Goal: Transaction & Acquisition: Purchase product/service

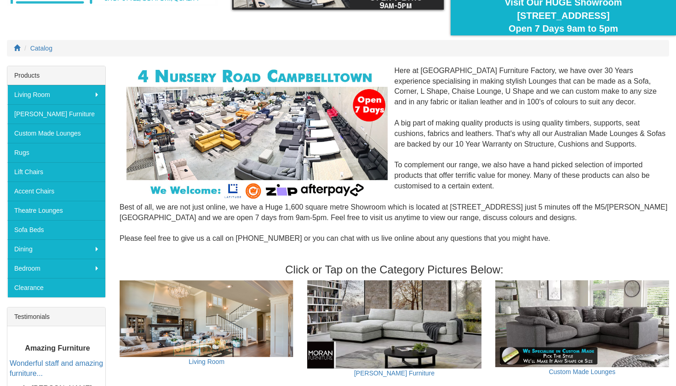
scroll to position [91, 0]
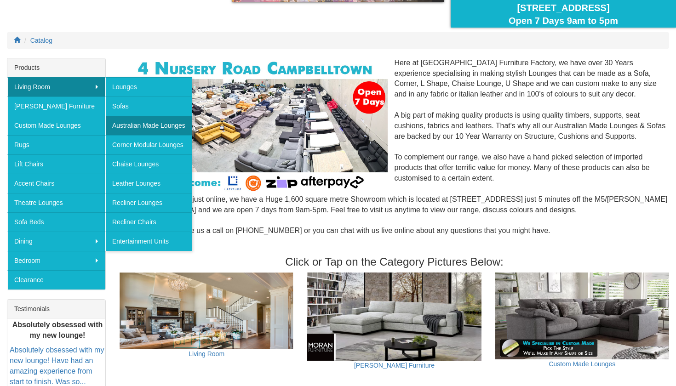
click at [134, 124] on link "Australian Made Lounges" at bounding box center [148, 125] width 86 height 19
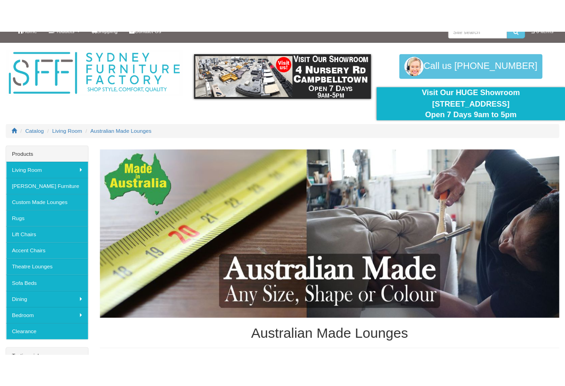
scroll to position [42, 0]
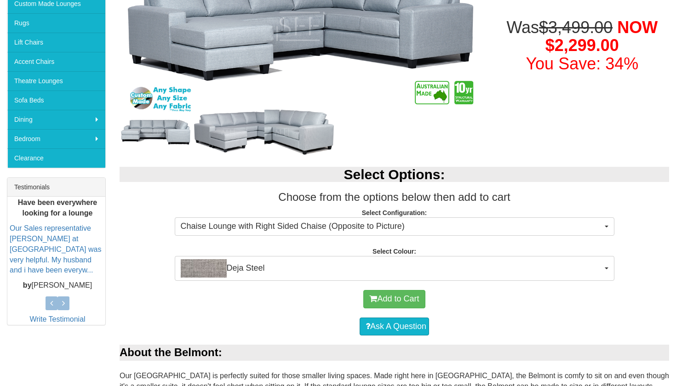
scroll to position [214, 0]
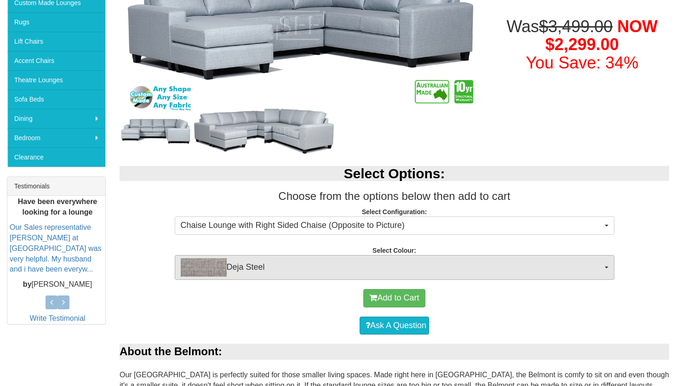
click at [490, 270] on span "Deja Steel" at bounding box center [391, 267] width 421 height 18
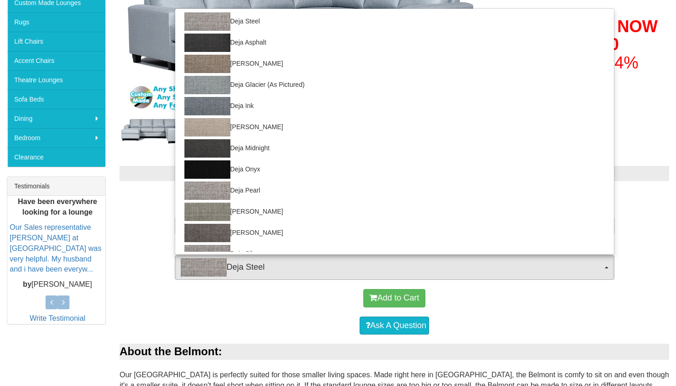
click at [490, 270] on span "Deja Steel" at bounding box center [391, 267] width 421 height 18
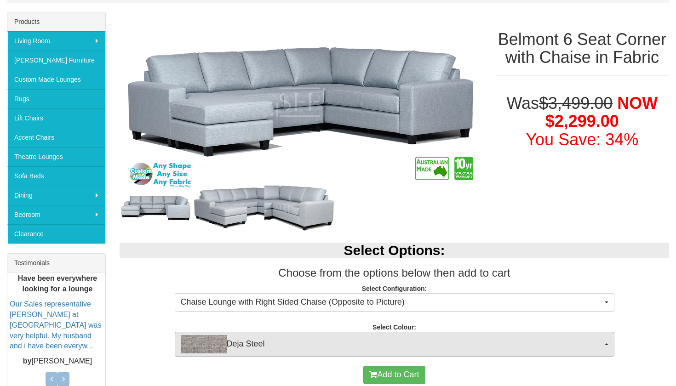
scroll to position [132, 0]
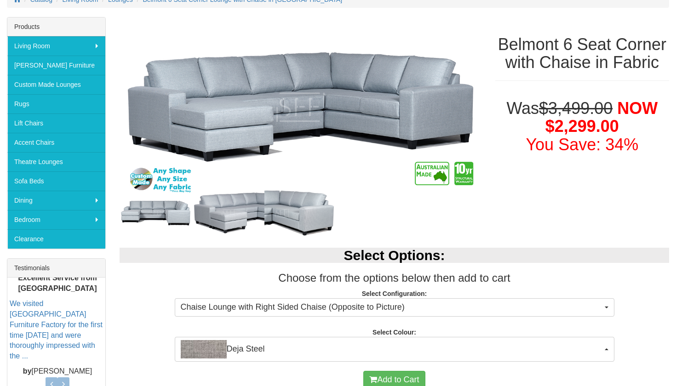
click at [314, 221] on img at bounding box center [300, 212] width 72 height 51
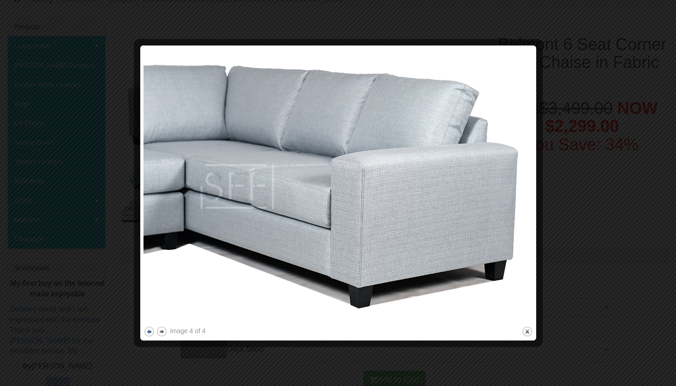
click at [150, 334] on button "previous" at bounding box center [148, 331] width 11 height 11
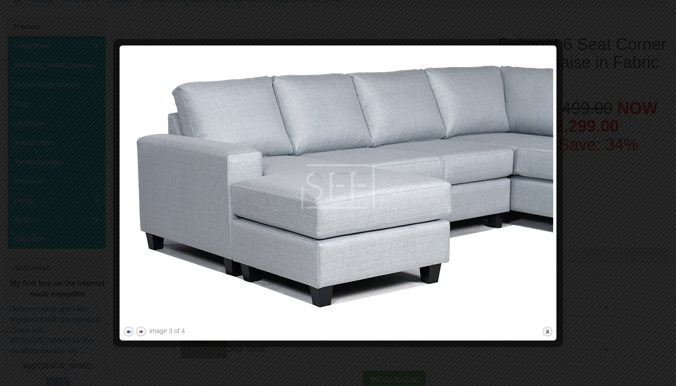
click at [131, 332] on button "previous" at bounding box center [128, 331] width 11 height 11
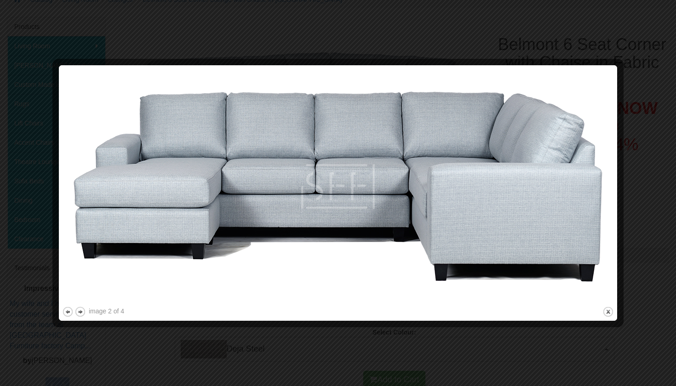
click at [238, 321] on div at bounding box center [337, 323] width 551 height 10
click at [625, 86] on div at bounding box center [338, 193] width 676 height 386
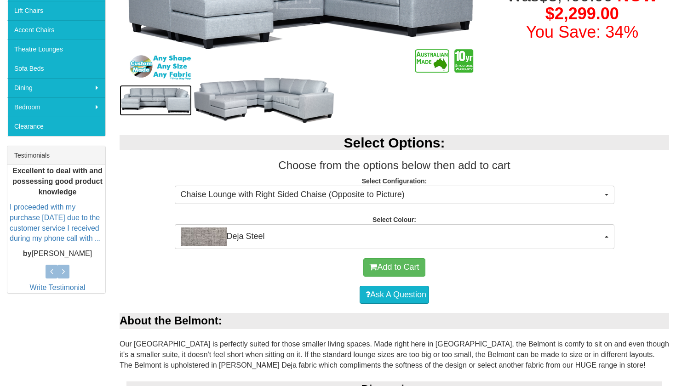
scroll to position [245, 0]
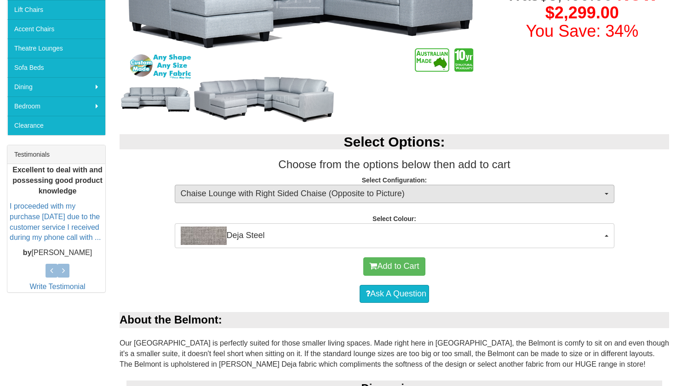
click at [551, 190] on span "Chaise Lounge with Right Sided Chaise (Opposite to Picture)" at bounding box center [391, 194] width 421 height 12
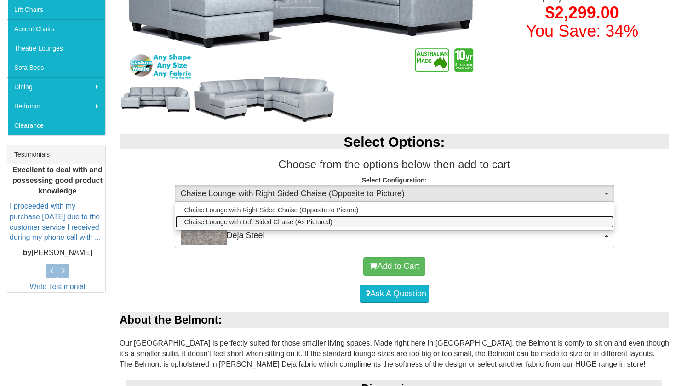
click at [554, 224] on link "Chaise Lounge with Left Sided Chaise (As Pictured)" at bounding box center [394, 222] width 438 height 12
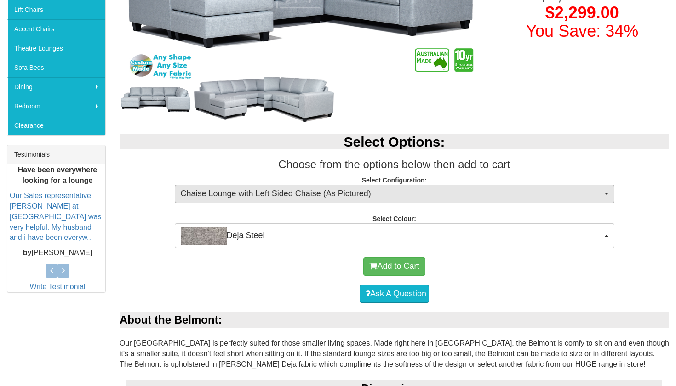
click at [557, 193] on span "Chaise Lounge with Left Sided Chaise (As Pictured)" at bounding box center [391, 194] width 421 height 12
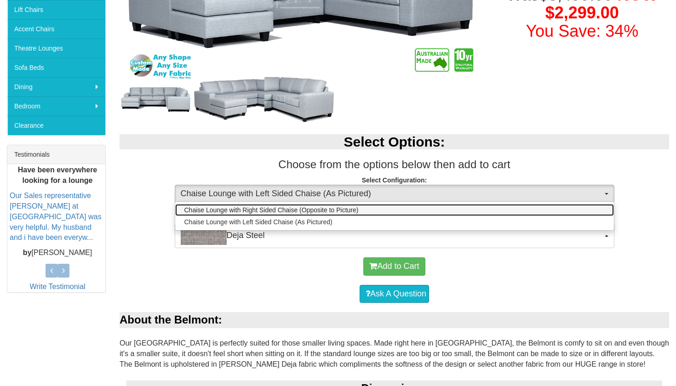
click at [555, 208] on link "Chaise Lounge with Right Sided Chaise (Opposite to Picture)" at bounding box center [394, 210] width 438 height 12
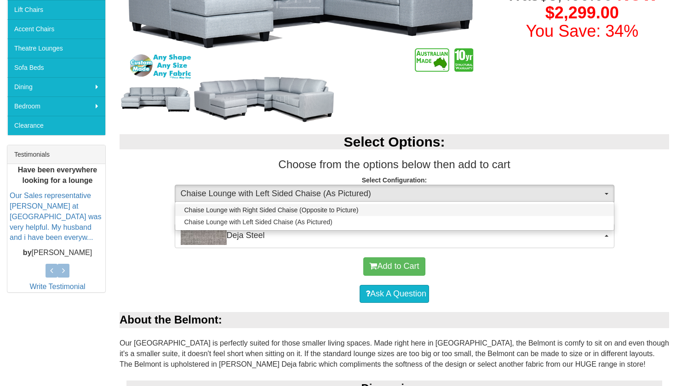
select select "1899"
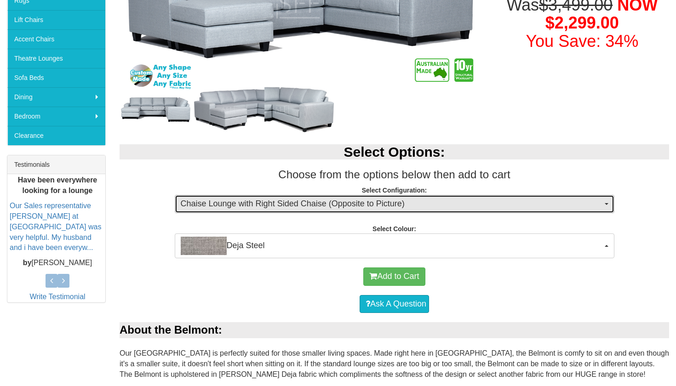
scroll to position [270, 0]
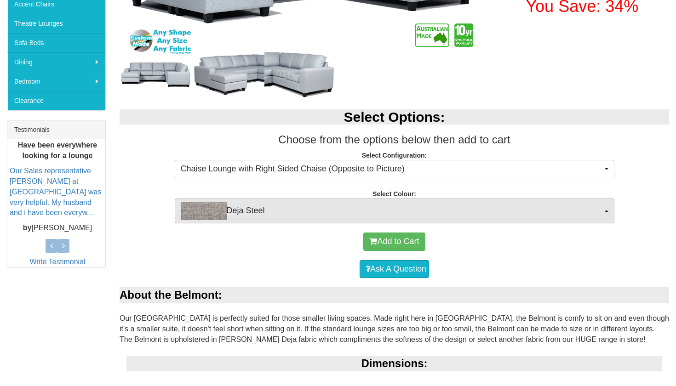
click at [561, 208] on span "Deja Steel" at bounding box center [391, 211] width 421 height 18
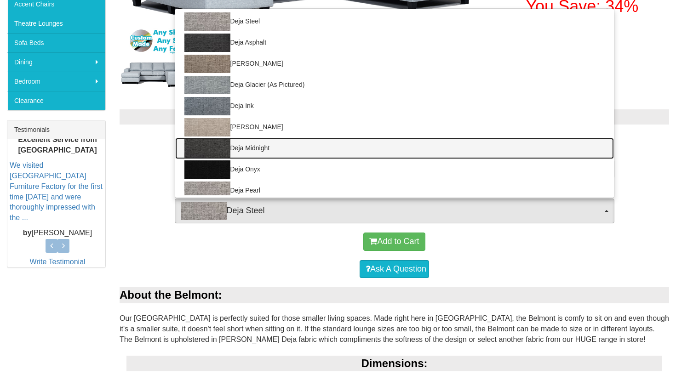
click at [548, 148] on link "Deja Midnight" at bounding box center [394, 148] width 438 height 21
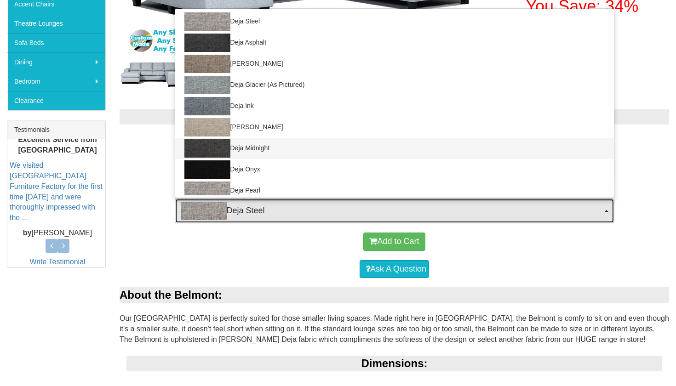
select select "2039"
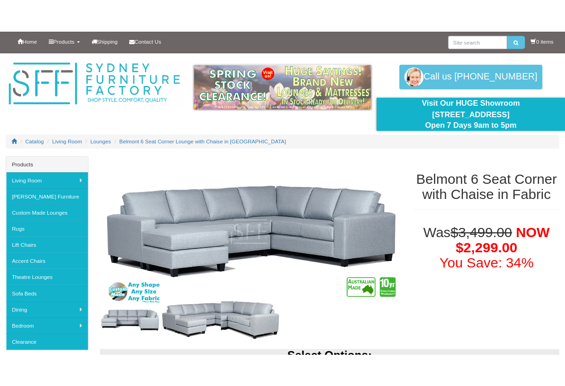
scroll to position [0, 0]
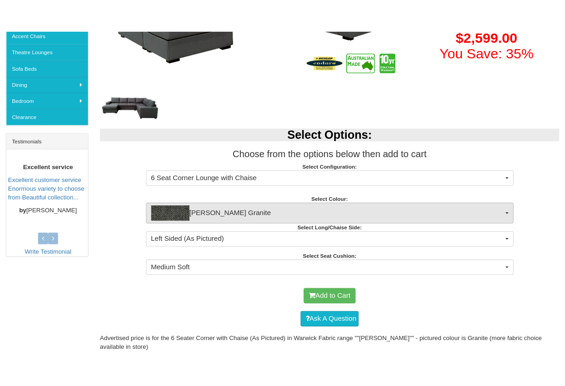
scroll to position [138, 0]
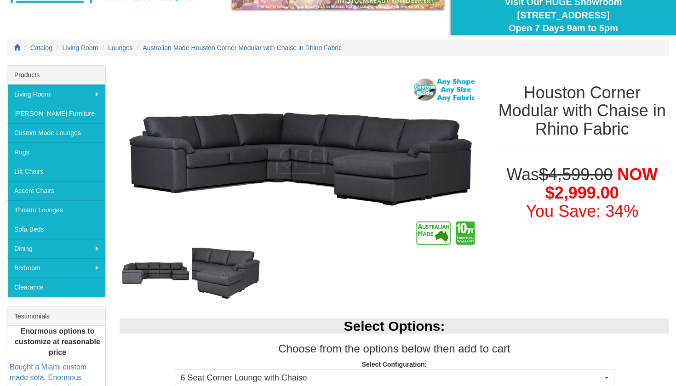
scroll to position [84, 0]
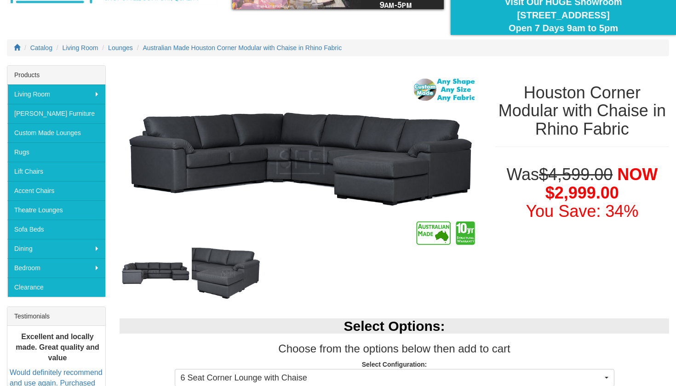
click at [222, 267] on img at bounding box center [228, 273] width 72 height 72
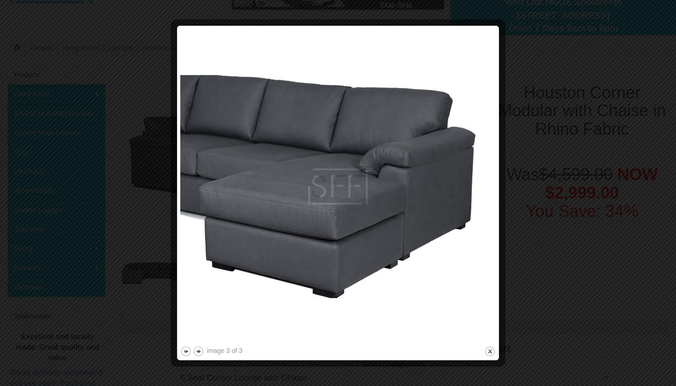
click at [564, 286] on div at bounding box center [338, 193] width 676 height 386
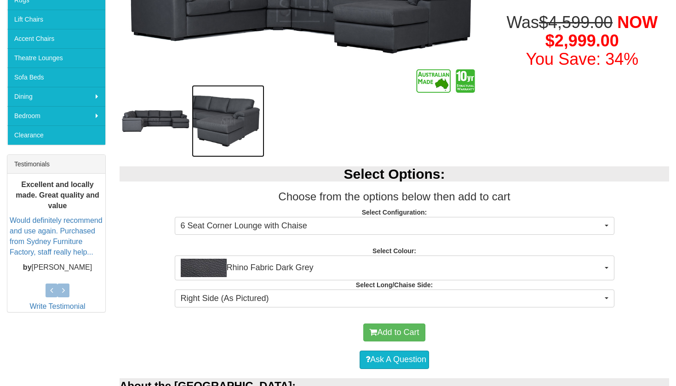
scroll to position [260, 0]
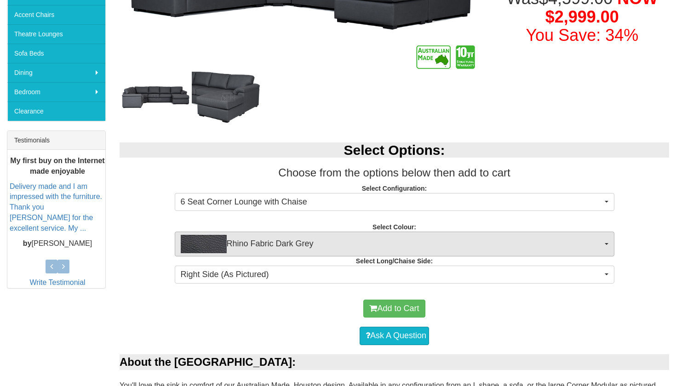
click at [512, 250] on span "Rhino Fabric Dark Grey" at bounding box center [391, 244] width 421 height 18
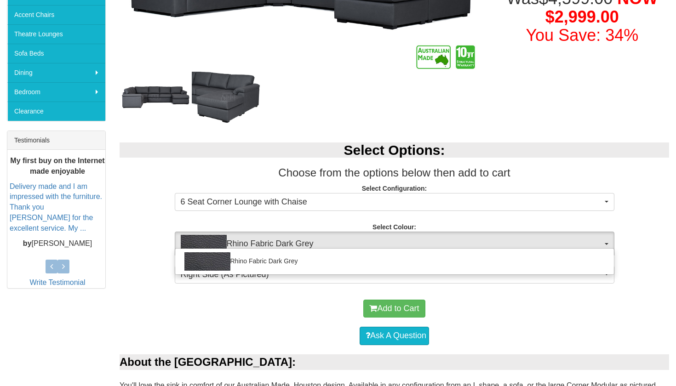
click at [631, 230] on div "Select Options: Choose from the options below then add to cart Select Configura…" at bounding box center [394, 211] width 563 height 157
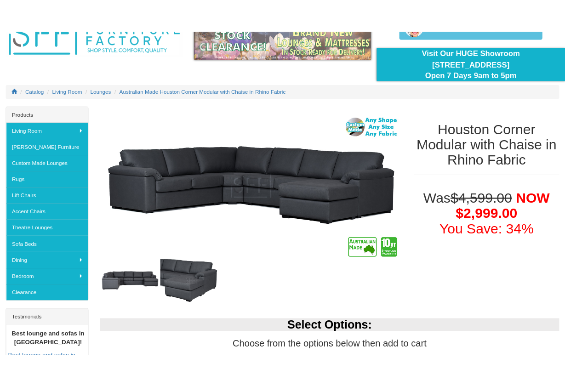
scroll to position [60, 0]
